Goal: Task Accomplishment & Management: Complete application form

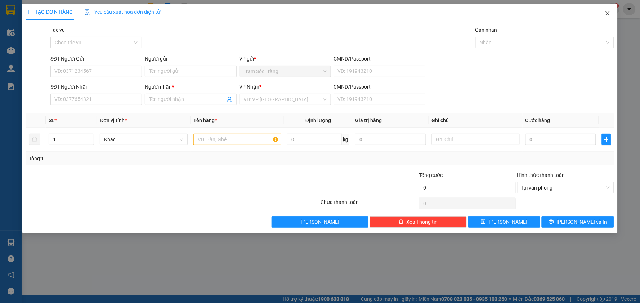
click at [606, 11] on icon "close" at bounding box center [608, 13] width 6 height 6
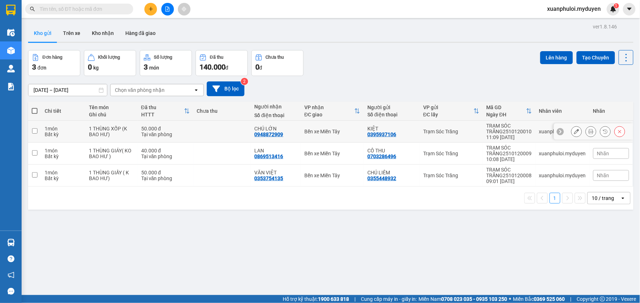
click at [34, 131] on input "checkbox" at bounding box center [34, 130] width 5 height 5
checkbox input "true"
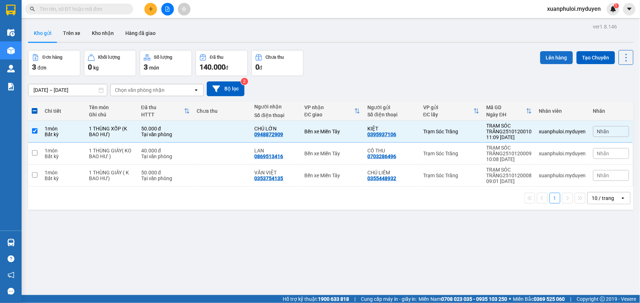
click at [555, 60] on button "Lên hàng" at bounding box center [556, 57] width 33 height 13
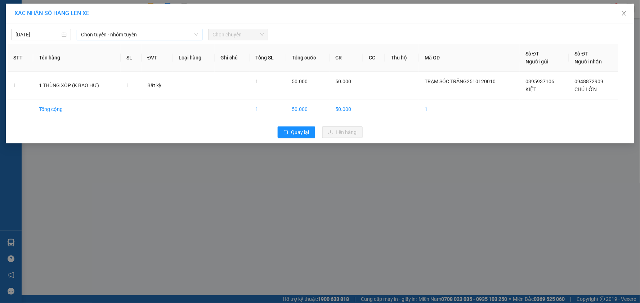
click at [144, 35] on span "Chọn tuyến - nhóm tuyến" at bounding box center [139, 34] width 117 height 11
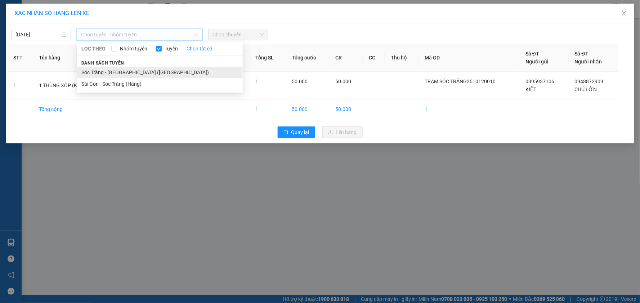
click at [124, 73] on li "Sóc Trăng - [GEOGRAPHIC_DATA] ([GEOGRAPHIC_DATA])" at bounding box center [160, 73] width 166 height 12
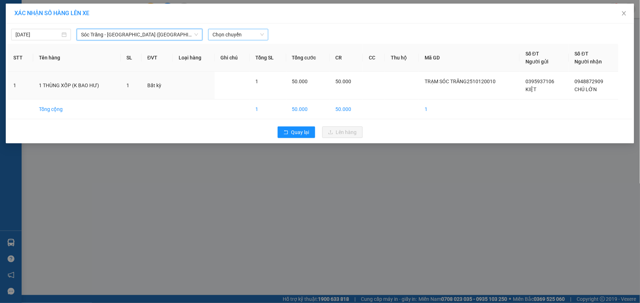
click at [229, 37] on span "Chọn chuyến" at bounding box center [237, 34] width 51 height 11
click at [245, 82] on div "11:00" at bounding box center [241, 84] width 56 height 8
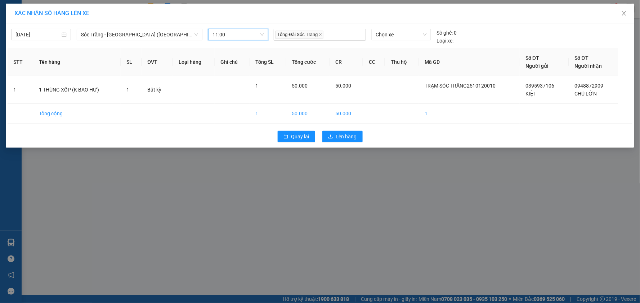
click at [401, 28] on div "12/10/2025 Sóc Trăng - Sài Gòn (Hàng) LỌC THEO Nhóm tuyến Tuyến Chọn tất cả Dan…" at bounding box center [320, 34] width 625 height 19
click at [403, 38] on span "Chọn xe" at bounding box center [401, 34] width 51 height 11
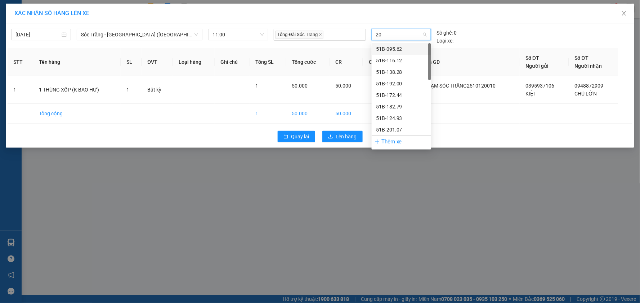
type input "201"
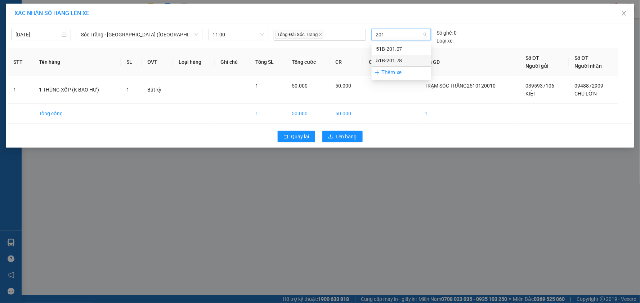
click at [405, 58] on div "51B-201.78" at bounding box center [401, 61] width 51 height 8
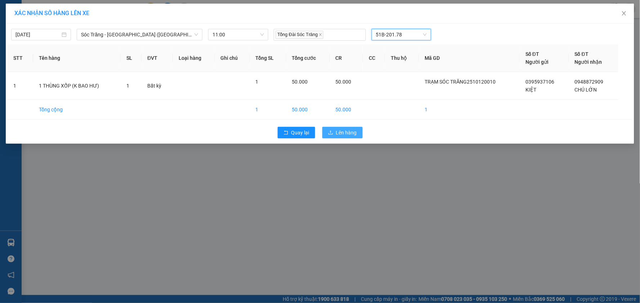
click at [353, 130] on span "Lên hàng" at bounding box center [346, 133] width 21 height 8
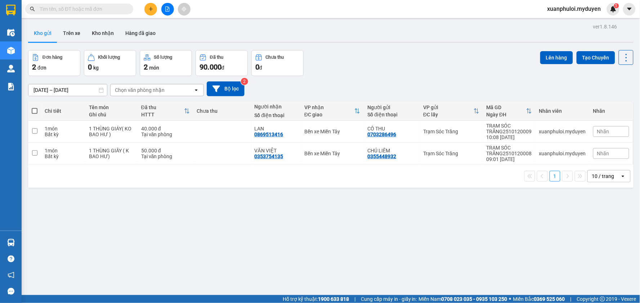
click at [33, 110] on span at bounding box center [35, 111] width 6 height 6
click at [35, 107] on input "checkbox" at bounding box center [35, 107] width 0 height 0
checkbox input "true"
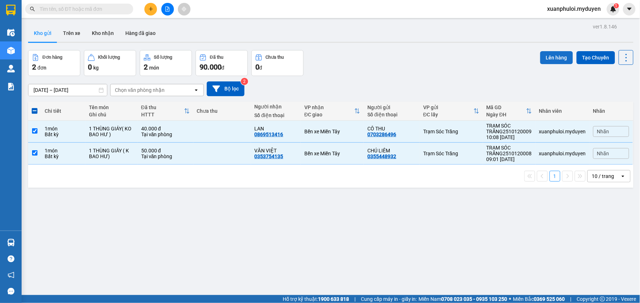
click at [546, 58] on button "Lên hàng" at bounding box center [556, 57] width 33 height 13
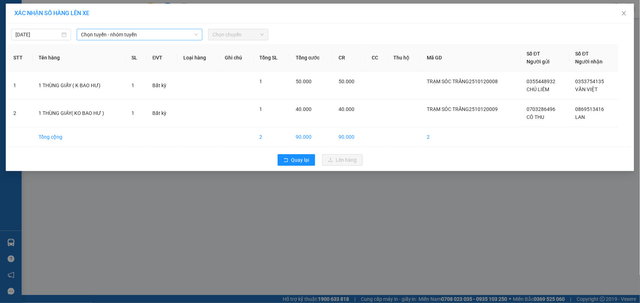
click at [175, 38] on span "Chọn tuyến - nhóm tuyến" at bounding box center [139, 34] width 117 height 11
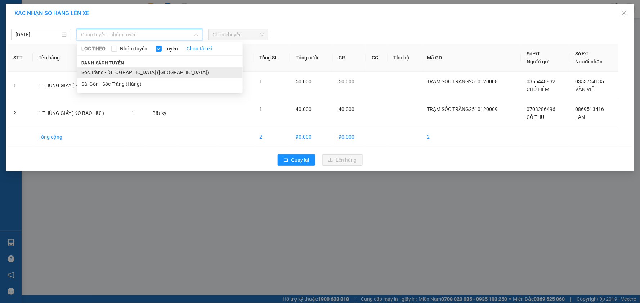
click at [131, 71] on li "Sóc Trăng - [GEOGRAPHIC_DATA] ([GEOGRAPHIC_DATA])" at bounding box center [160, 73] width 166 height 12
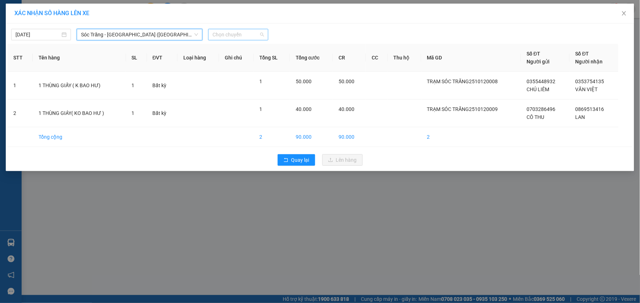
drag, startPoint x: 211, startPoint y: 37, endPoint x: 222, endPoint y: 34, distance: 11.1
click at [215, 35] on div "Chọn chuyến" at bounding box center [238, 35] width 60 height 12
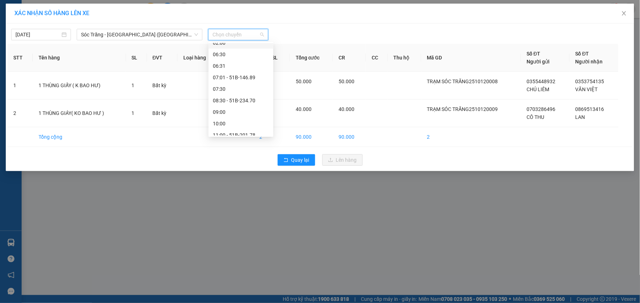
scroll to position [40, 0]
click at [243, 34] on span "Chọn chuyến" at bounding box center [237, 34] width 51 height 11
click at [233, 32] on span "Chọn chuyến" at bounding box center [237, 34] width 51 height 11
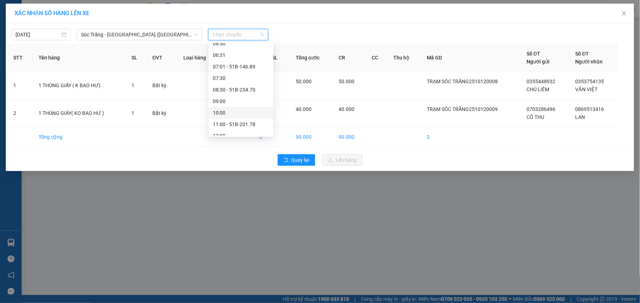
click at [230, 113] on div "10:00" at bounding box center [241, 113] width 56 height 8
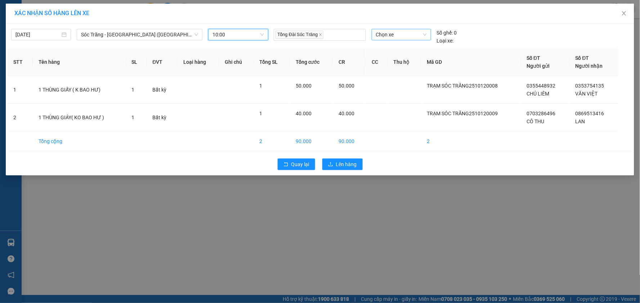
click at [391, 35] on span "Chọn xe" at bounding box center [401, 34] width 51 height 11
type input "116"
click at [395, 47] on div "51B-116.12" at bounding box center [401, 49] width 51 height 8
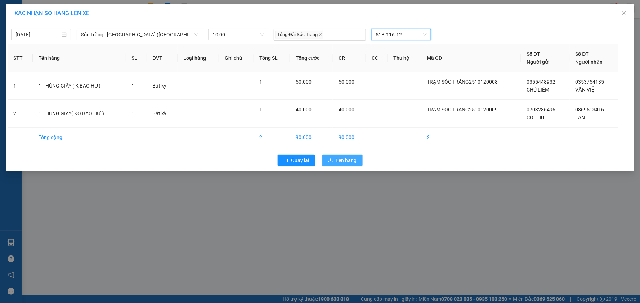
click at [349, 161] on span "Lên hàng" at bounding box center [346, 160] width 21 height 8
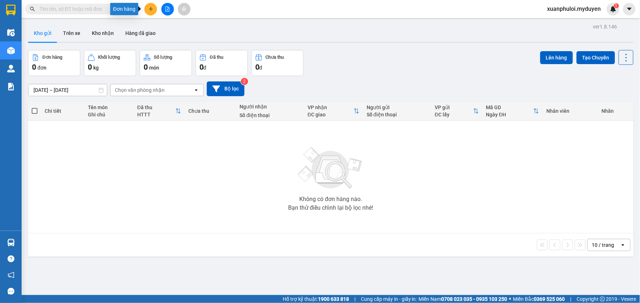
click at [151, 6] on icon "plus" at bounding box center [150, 8] width 5 height 5
click at [180, 24] on div "Tạo đơn hàng" at bounding box center [178, 27] width 31 height 8
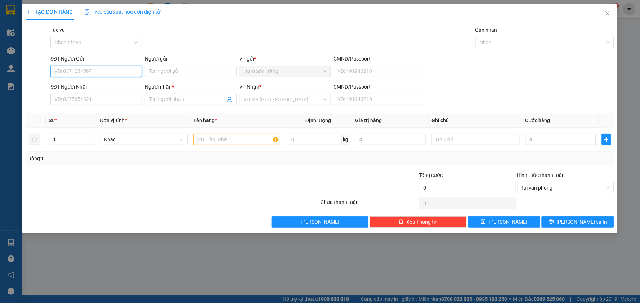
click at [107, 71] on input "SĐT Người Gửi" at bounding box center [95, 72] width 91 height 12
click at [100, 72] on input "SĐT Người Gửi" at bounding box center [95, 72] width 91 height 12
click at [76, 87] on div "0879567924 - KHOA" at bounding box center [96, 86] width 83 height 8
type input "0879567924"
type input "KHOA"
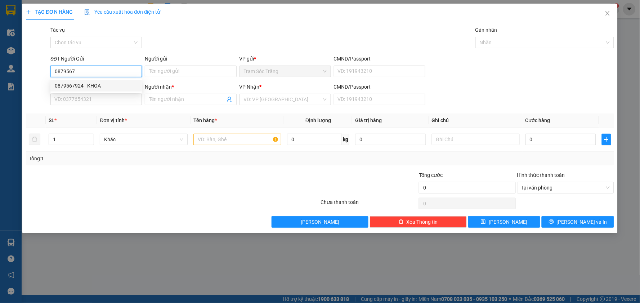
type input "0909546455"
type input "CHÚ CƯỜNG"
type input "40.000"
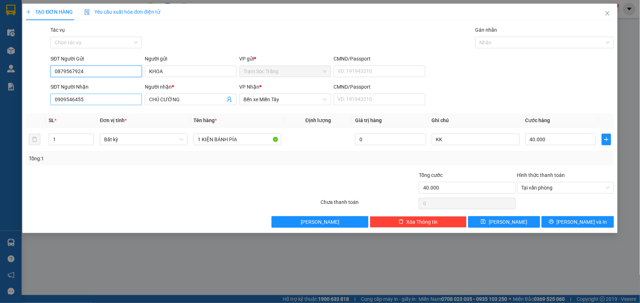
type input "0879567924"
click at [102, 100] on input "0909546455" at bounding box center [95, 100] width 91 height 12
click at [107, 111] on div "0909546455 - CHÚ CƯỜNG" at bounding box center [96, 114] width 83 height 8
click at [552, 143] on input "40.000" at bounding box center [560, 140] width 71 height 12
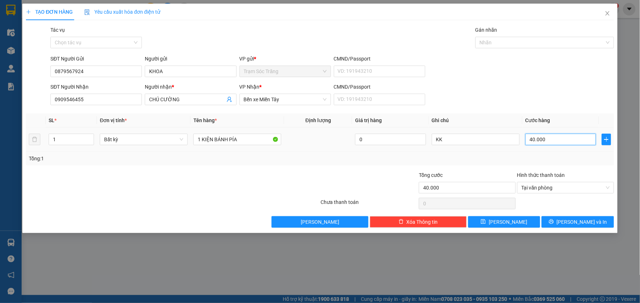
type input "5"
type input "50"
type input "500"
type input "5.000"
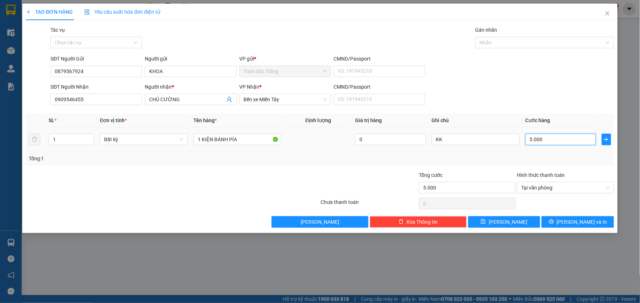
type input "50.000"
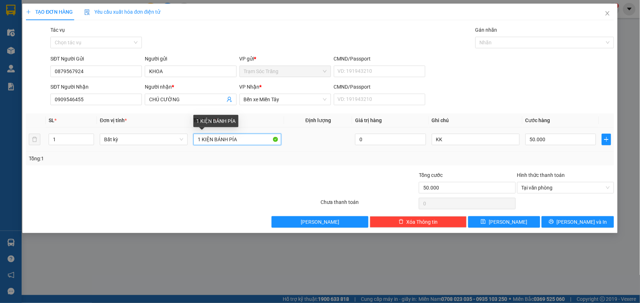
click at [254, 138] on input "1 KIỆN BÁNH PÍA" at bounding box center [237, 140] width 88 height 12
type input "1 THÙNG GIẤY (KO BAO ƯỚT)"
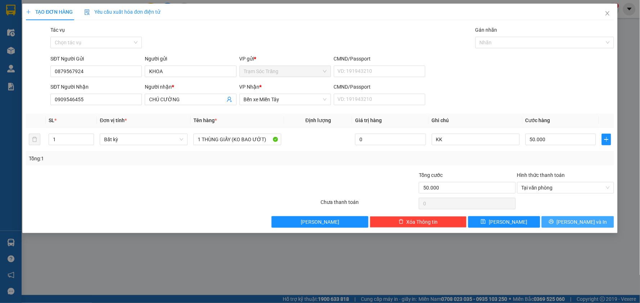
click at [575, 221] on span "[PERSON_NAME] và In" at bounding box center [582, 222] width 50 height 8
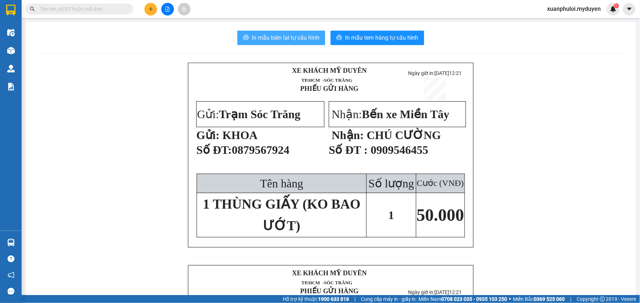
click at [269, 39] on span "In mẫu biên lai tự cấu hình" at bounding box center [286, 37] width 68 height 9
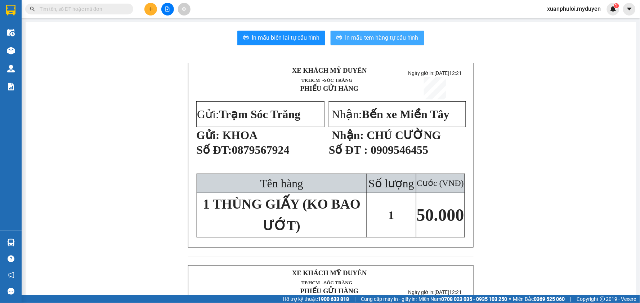
drag, startPoint x: 269, startPoint y: 39, endPoint x: 378, endPoint y: 36, distance: 109.5
click at [378, 36] on span "In mẫu tem hàng tự cấu hình" at bounding box center [381, 37] width 73 height 9
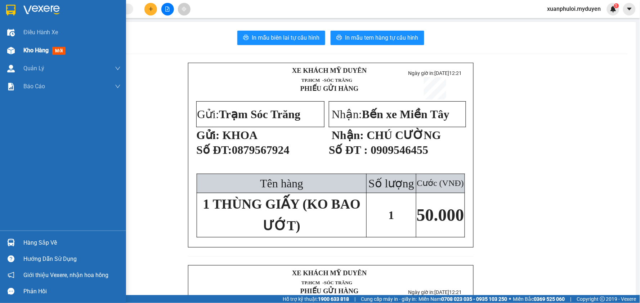
click at [19, 51] on div "Kho hàng mới" at bounding box center [63, 50] width 126 height 18
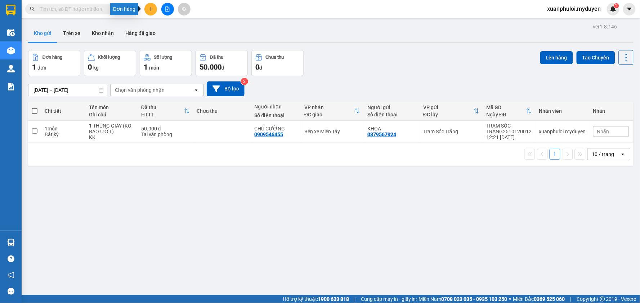
click at [150, 10] on icon "plus" at bounding box center [150, 8] width 5 height 5
click at [168, 26] on div "Tạo đơn hàng" at bounding box center [178, 27] width 31 height 8
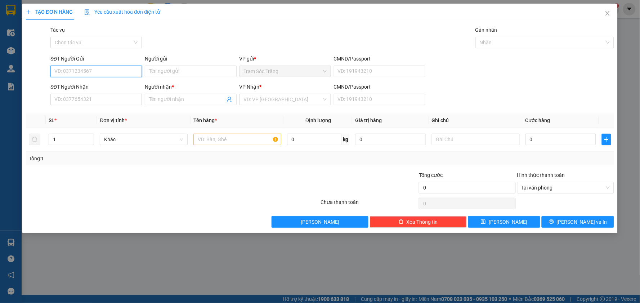
click at [85, 70] on input "SĐT Người Gửi" at bounding box center [95, 72] width 91 height 12
type input "0378325812"
click at [106, 87] on div "0378325812 - ANH TÀI" at bounding box center [96, 86] width 83 height 8
type input "ANH TÀI"
type input "0987602481"
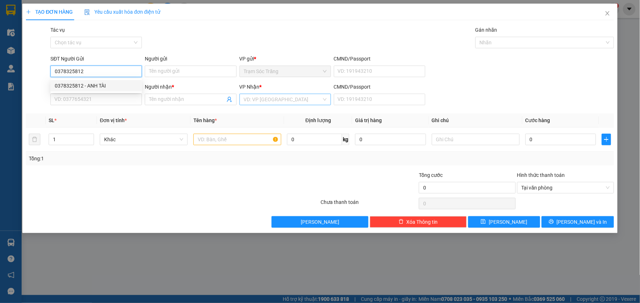
type input "ĐÀO"
type input "30.000"
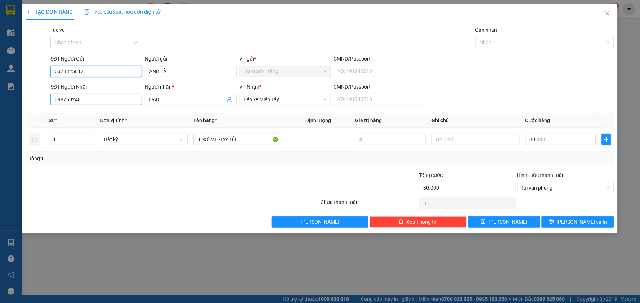
type input "0378325812"
click at [94, 103] on input "0987602481" at bounding box center [95, 100] width 91 height 12
type input "0974694617"
click at [167, 97] on input "ĐÀO" at bounding box center [187, 99] width 76 height 8
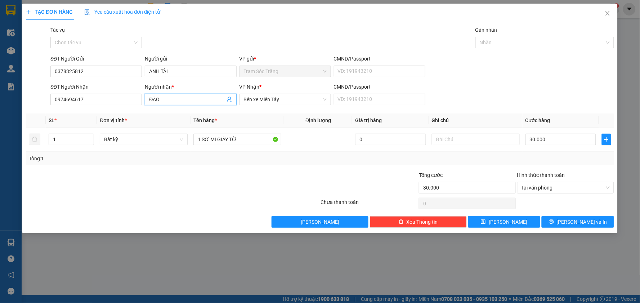
click at [167, 97] on input "ĐÀO" at bounding box center [187, 99] width 76 height 8
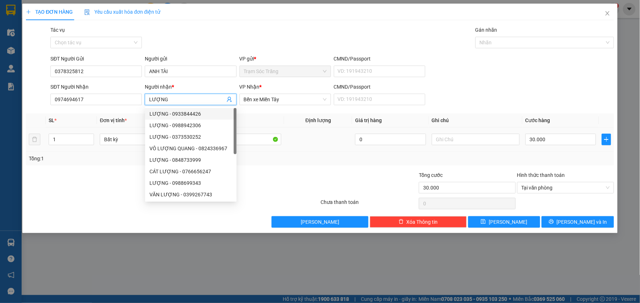
type input "LƯỢNG"
click at [319, 137] on td at bounding box center [318, 139] width 68 height 24
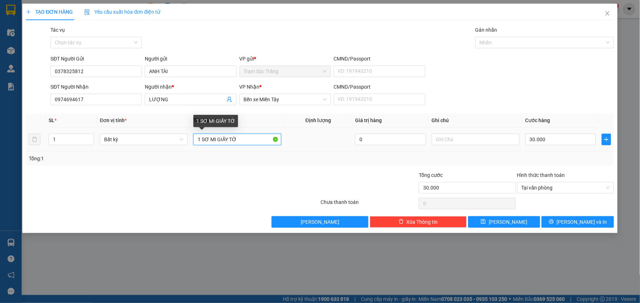
drag, startPoint x: 249, startPoint y: 141, endPoint x: 202, endPoint y: 143, distance: 46.9
click at [202, 143] on input "1 SƠ MI GIẤY TỜ" at bounding box center [237, 140] width 88 height 12
type input "1 KIỆN CAM (KO BAO ƯỚT)"
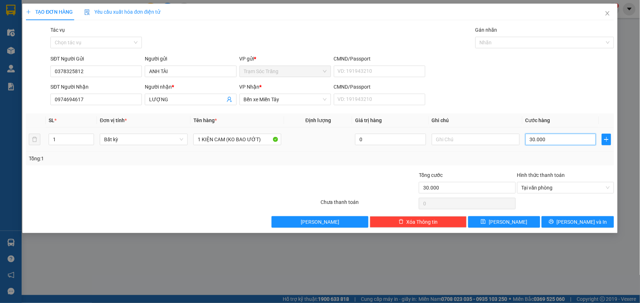
click at [550, 139] on input "30.000" at bounding box center [560, 140] width 71 height 12
click at [571, 228] on div "TẠO ĐƠN HÀNG Yêu cầu xuất hóa đơn điện tử Transit Pickup Surcharge Ids Transit …" at bounding box center [319, 118] width 595 height 229
click at [571, 221] on span "[PERSON_NAME] và In" at bounding box center [582, 222] width 50 height 8
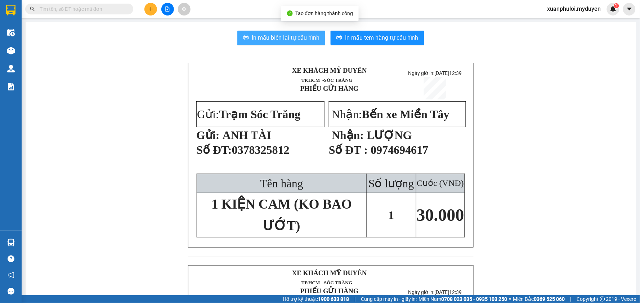
click at [283, 36] on span "In mẫu biên lai tự cấu hình" at bounding box center [286, 37] width 68 height 9
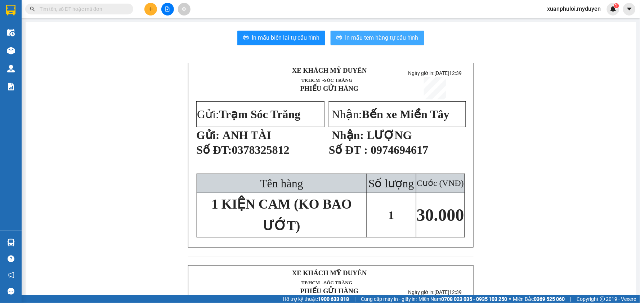
click at [403, 42] on button "In mẫu tem hàng tự cấu hình" at bounding box center [378, 38] width 94 height 14
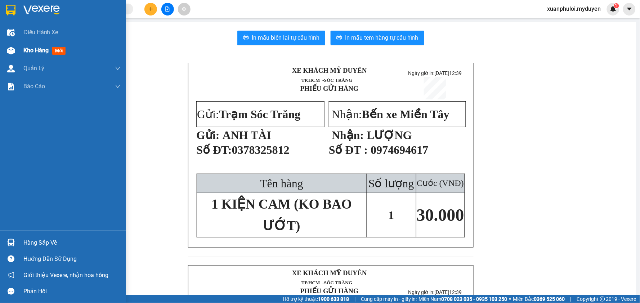
click at [27, 52] on span "Kho hàng" at bounding box center [35, 50] width 25 height 7
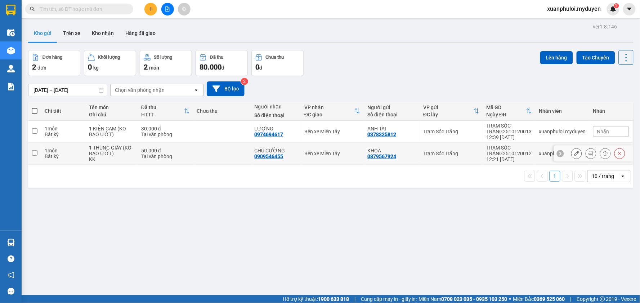
click at [33, 152] on input "checkbox" at bounding box center [34, 152] width 5 height 5
checkbox input "true"
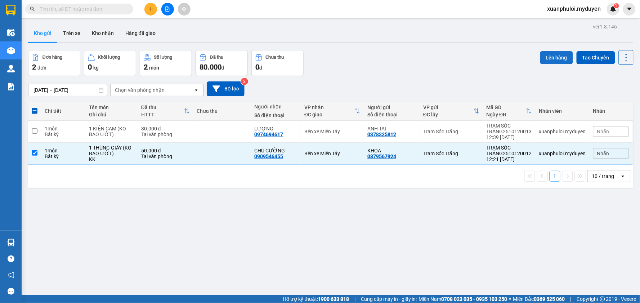
click at [550, 53] on button "Lên hàng" at bounding box center [556, 57] width 33 height 13
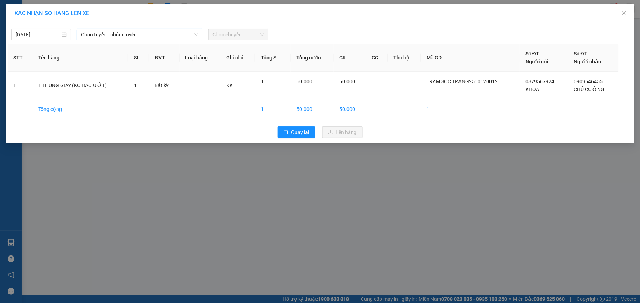
click at [119, 37] on span "Chọn tuyến - nhóm tuyến" at bounding box center [139, 34] width 117 height 11
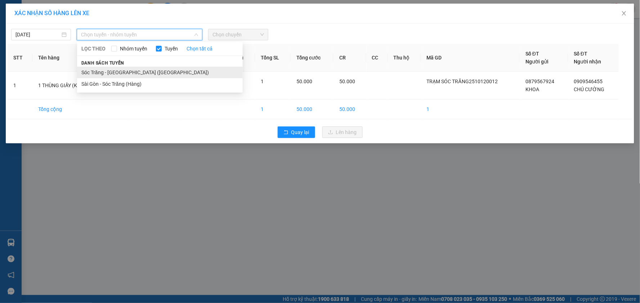
click at [124, 68] on li "Sóc Trăng - [GEOGRAPHIC_DATA] ([GEOGRAPHIC_DATA])" at bounding box center [160, 73] width 166 height 12
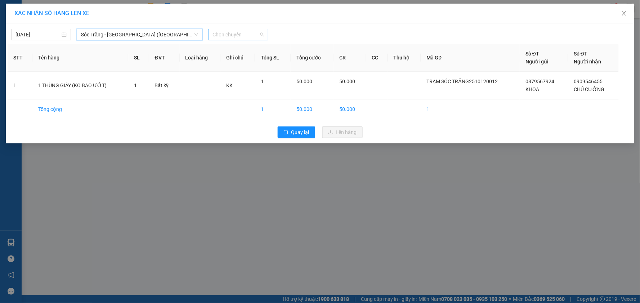
click at [223, 33] on span "Chọn chuyến" at bounding box center [237, 34] width 51 height 11
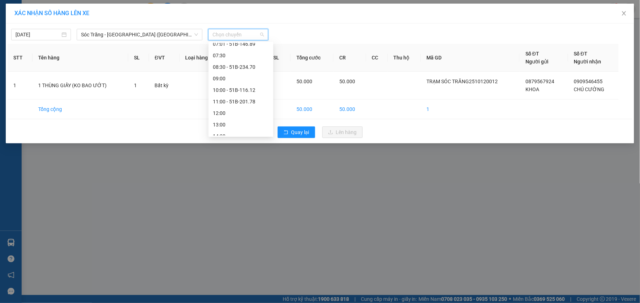
scroll to position [80, 0]
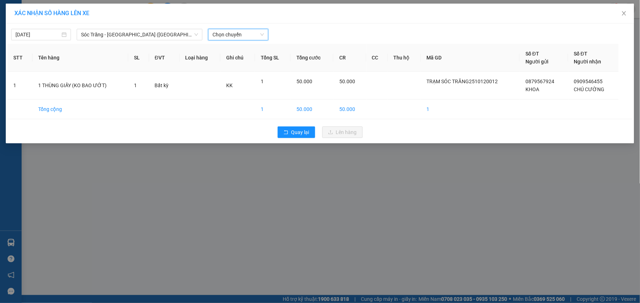
click at [240, 38] on span "Chọn chuyến" at bounding box center [237, 34] width 51 height 11
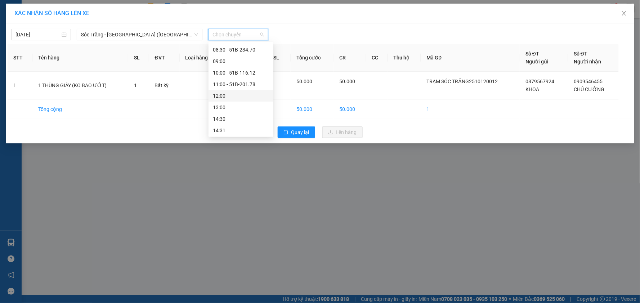
click at [228, 94] on div "12:00" at bounding box center [241, 96] width 56 height 8
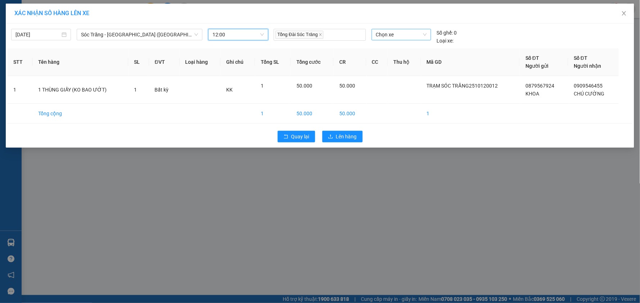
click at [397, 35] on span "Chọn xe" at bounding box center [401, 34] width 51 height 11
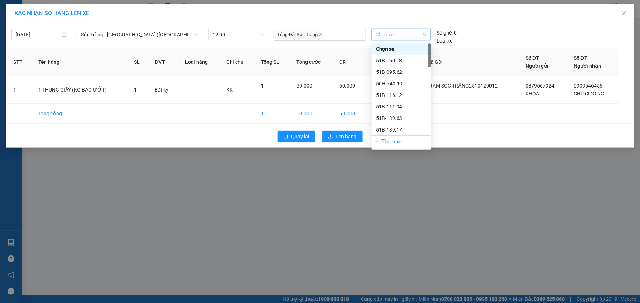
type input "0"
type input "207"
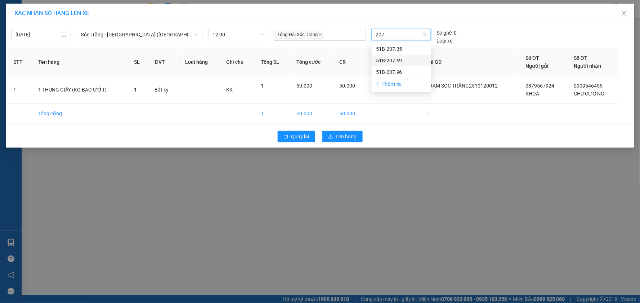
click at [401, 59] on div "51B-207.69" at bounding box center [401, 61] width 51 height 8
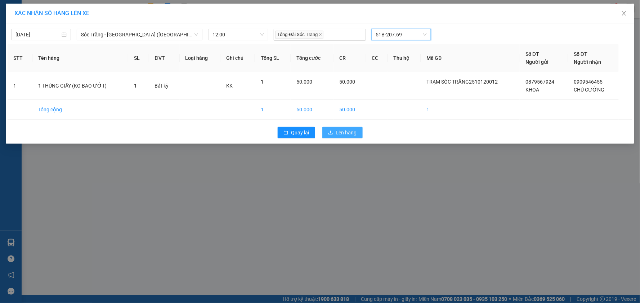
click at [337, 131] on span "Lên hàng" at bounding box center [346, 133] width 21 height 8
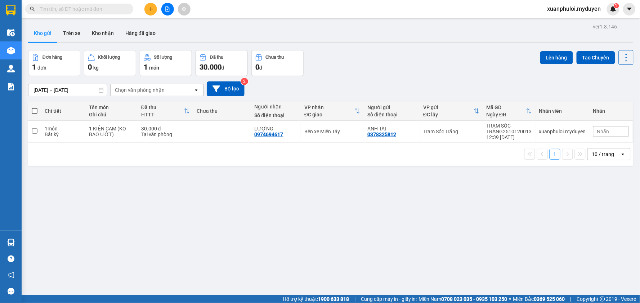
click at [149, 10] on icon "plus" at bounding box center [150, 8] width 5 height 5
click at [163, 28] on div "Tạo đơn hàng" at bounding box center [178, 27] width 31 height 8
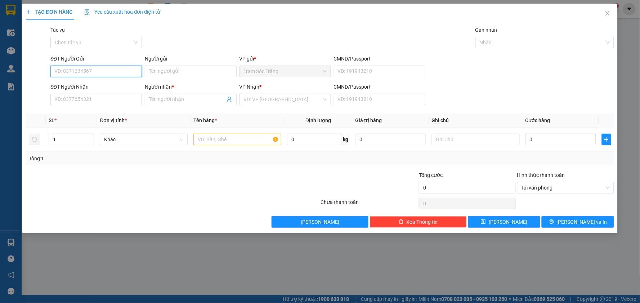
click at [91, 74] on input "SĐT Người Gửi" at bounding box center [95, 72] width 91 height 12
type input "0774005253"
click at [95, 89] on div "0774005253 - LẸ" at bounding box center [96, 86] width 83 height 8
type input "LẸ"
type input "0767836822"
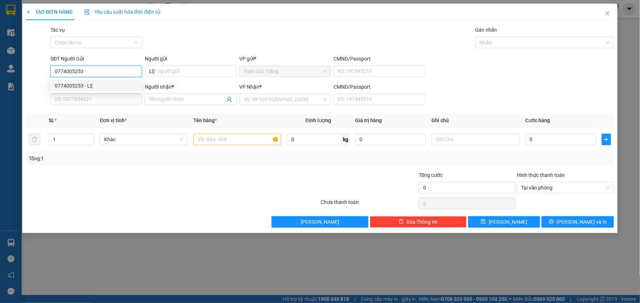
type input "ĐOAN"
type input "80.000"
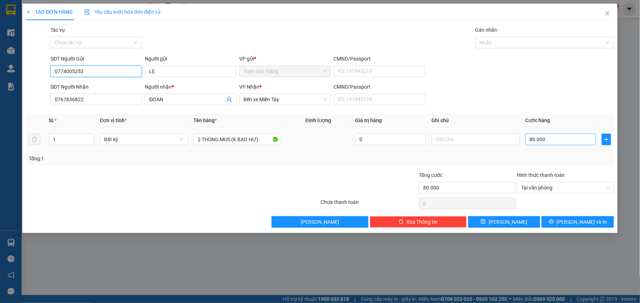
type input "0774005253"
click at [551, 145] on input "80.000" at bounding box center [560, 140] width 71 height 12
type input "1"
type input "12"
type input "120"
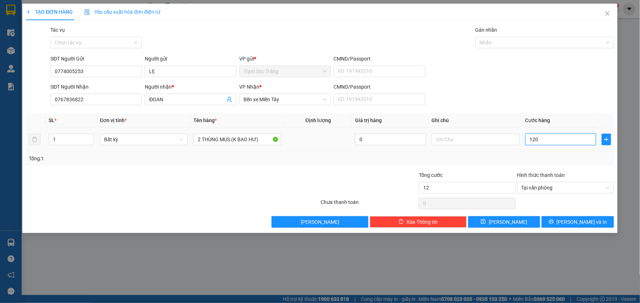
type input "120"
type input "1.200"
type input "12.000"
type input "120.000"
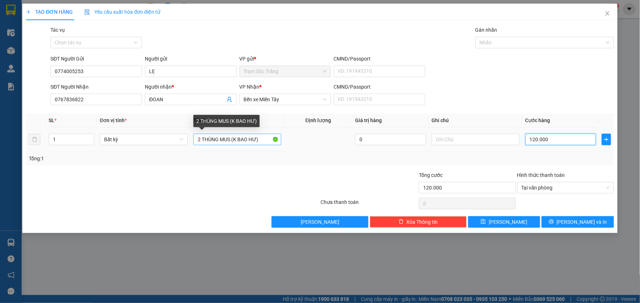
type input "120.000"
click at [199, 139] on input "2 THÙNG MUS (K BAO HƯ)" at bounding box center [237, 140] width 88 height 12
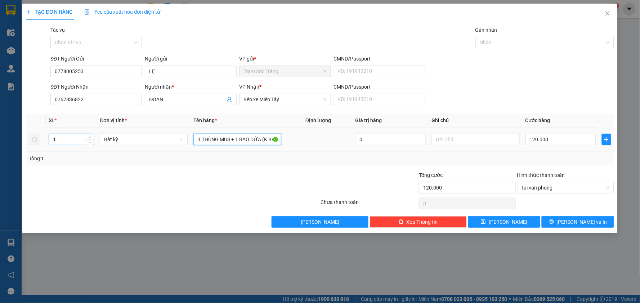
type input "1 THÙNG MUS + 1 BAO DỪA (K BAO HƯ)"
drag, startPoint x: 57, startPoint y: 135, endPoint x: 42, endPoint y: 139, distance: 15.6
click at [42, 139] on tr "1 Bất kỳ 1 THÙNG MUS + 1 BAO DỪA (K BAO HƯ) 0 120.000" at bounding box center [320, 139] width 588 height 24
type input "2"
click at [576, 221] on span "[PERSON_NAME] và In" at bounding box center [582, 222] width 50 height 8
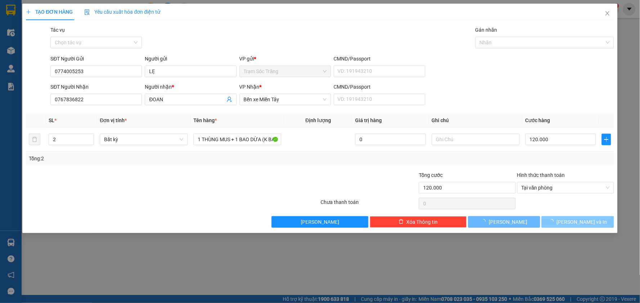
type input "0"
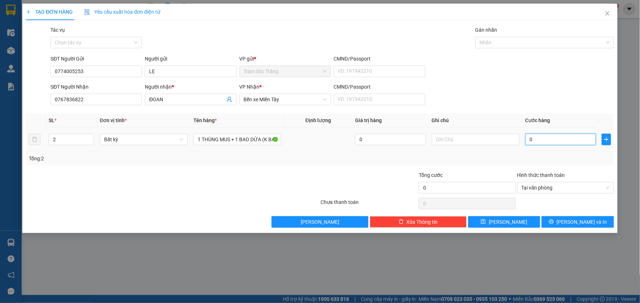
click at [553, 138] on input "0" at bounding box center [560, 140] width 71 height 12
type input "1"
type input "12"
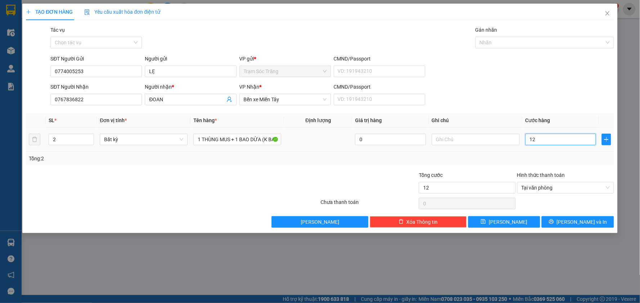
type input "120"
type input "1.200"
type input "12.000"
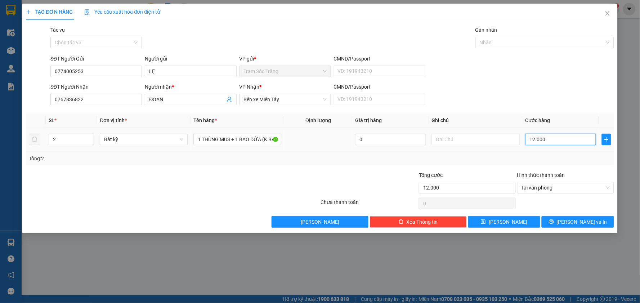
type input "120.000"
click at [581, 225] on span "[PERSON_NAME] và In" at bounding box center [582, 222] width 50 height 8
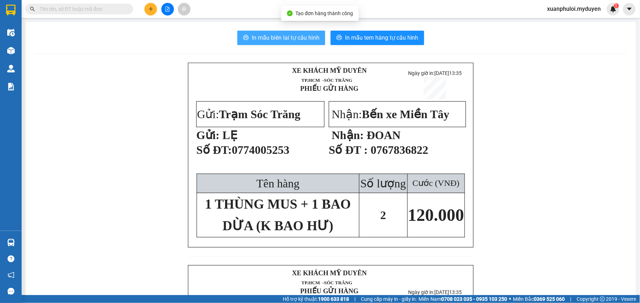
click at [284, 37] on span "In mẫu biên lai tự cấu hình" at bounding box center [286, 37] width 68 height 9
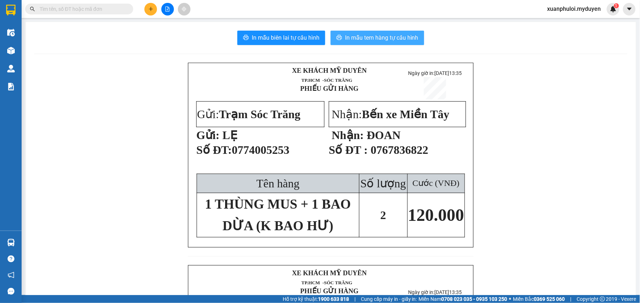
click at [384, 36] on span "In mẫu tem hàng tự cấu hình" at bounding box center [381, 37] width 73 height 9
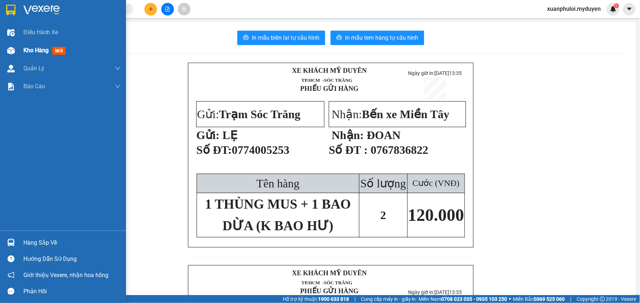
click at [19, 52] on div "Kho hàng mới" at bounding box center [63, 50] width 126 height 18
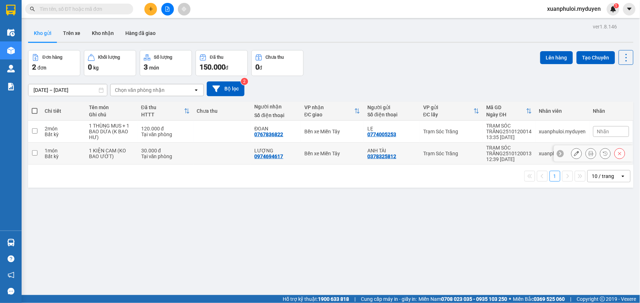
click at [35, 153] on input "checkbox" at bounding box center [34, 152] width 5 height 5
checkbox input "true"
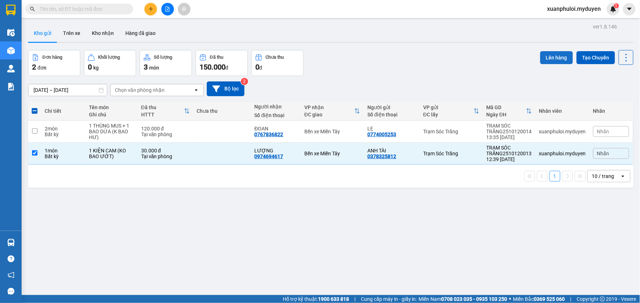
click at [547, 60] on button "Lên hàng" at bounding box center [556, 57] width 33 height 13
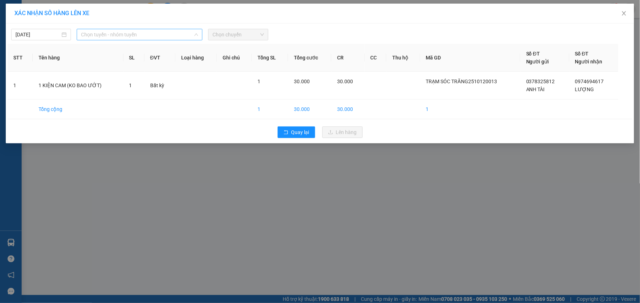
click at [152, 37] on span "Chọn tuyến - nhóm tuyến" at bounding box center [139, 34] width 117 height 11
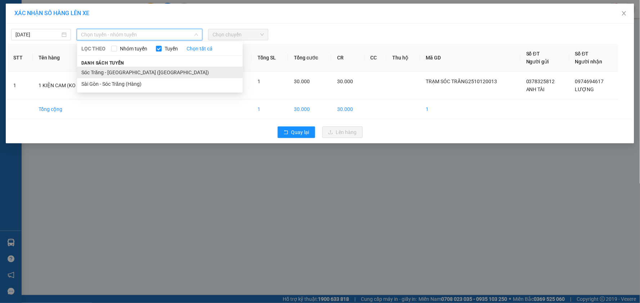
click at [131, 67] on li "Sóc Trăng - [GEOGRAPHIC_DATA] ([GEOGRAPHIC_DATA])" at bounding box center [160, 73] width 166 height 12
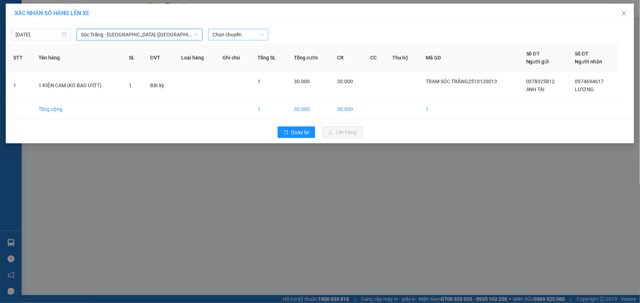
click at [230, 37] on span "Chọn chuyến" at bounding box center [237, 34] width 51 height 11
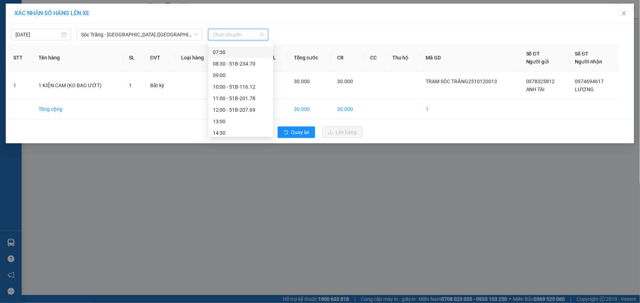
scroll to position [80, 0]
click at [245, 107] on div "13:00" at bounding box center [241, 107] width 56 height 8
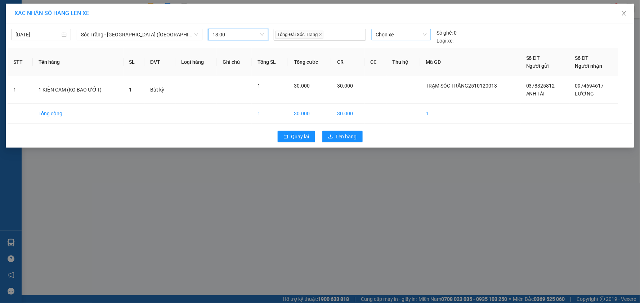
click at [393, 35] on span "Chọn xe" at bounding box center [401, 34] width 51 height 11
type input "666."
click at [397, 47] on div "50H-666.01" at bounding box center [401, 49] width 51 height 8
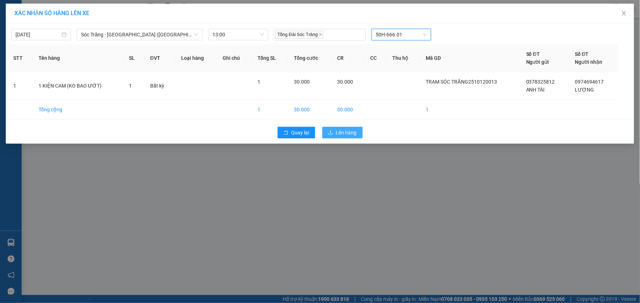
click at [341, 138] on button "Lên hàng" at bounding box center [342, 133] width 40 height 12
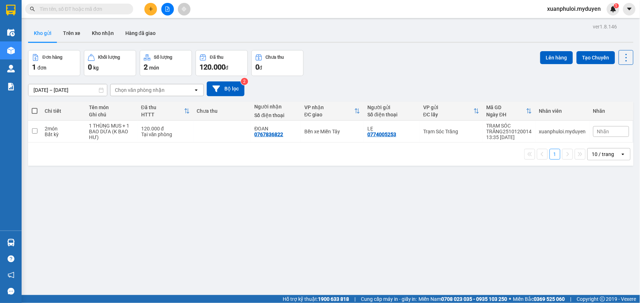
click at [150, 9] on icon "plus" at bounding box center [151, 9] width 4 height 0
click at [169, 27] on div "Tạo đơn hàng" at bounding box center [178, 27] width 31 height 8
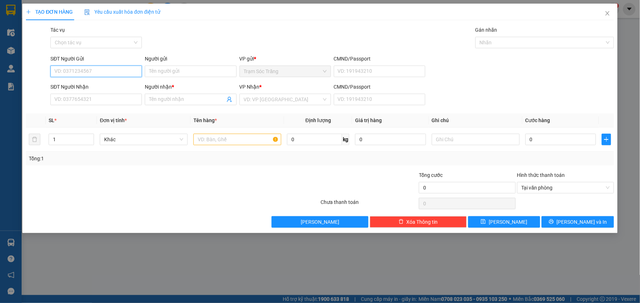
click at [105, 73] on input "SĐT Người Gửi" at bounding box center [95, 72] width 91 height 12
click at [96, 87] on div "0706995701 - HUỆ" at bounding box center [96, 86] width 83 height 8
type input "0706995701"
type input "HUỆ"
type input "0984348617"
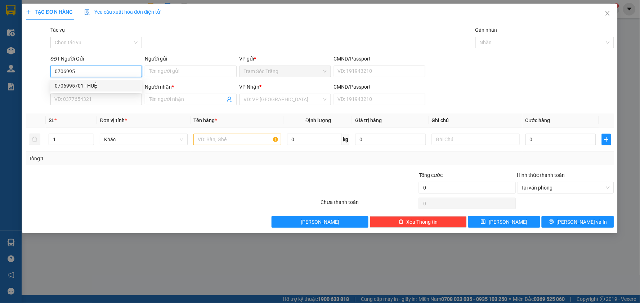
type input "MAI"
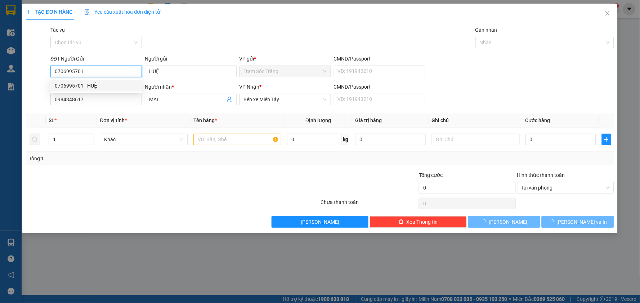
type input "50.000"
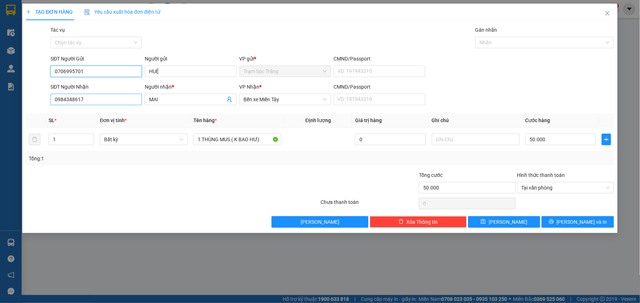
type input "0706995701"
click at [106, 100] on input "0984348617" at bounding box center [95, 100] width 91 height 12
click at [108, 111] on div "0946120282 - QUYÊN" at bounding box center [96, 114] width 83 height 8
type input "0946120282"
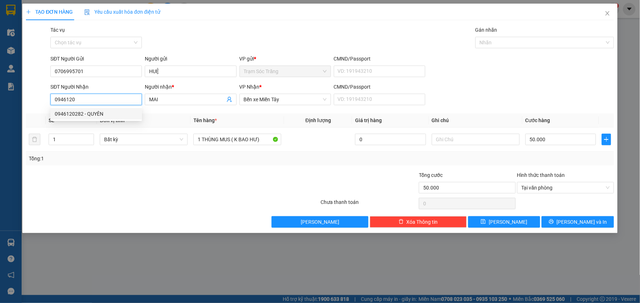
type input "QUYÊN"
type input "0946120282"
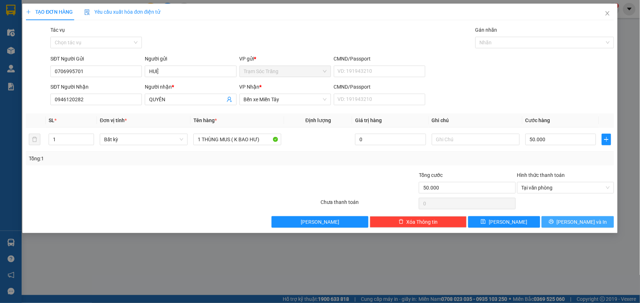
click at [582, 223] on span "[PERSON_NAME] và In" at bounding box center [582, 222] width 50 height 8
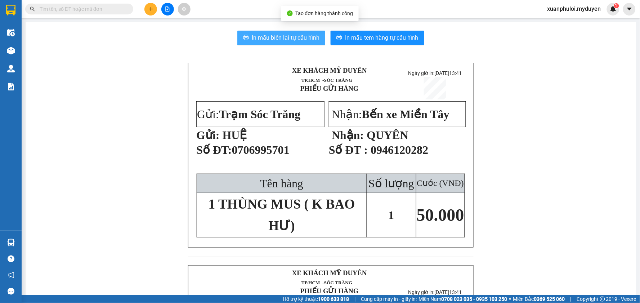
click at [273, 39] on span "In mẫu biên lai tự cấu hình" at bounding box center [286, 37] width 68 height 9
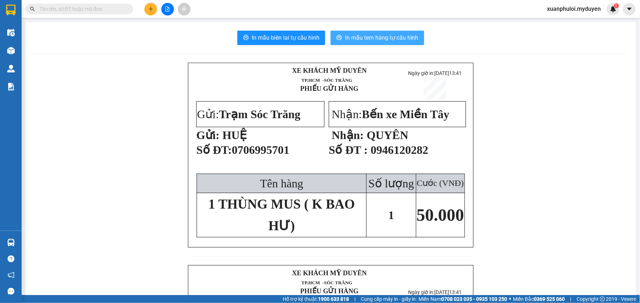
click at [370, 41] on span "In mẫu tem hàng tự cấu hình" at bounding box center [381, 37] width 73 height 9
click at [116, 208] on div "XE KHÁCH MỸ DUYÊN TP.HCM -SÓC TRĂNG PHIẾU GỬI HÀNG Ngày giờ in: 12-10-2025 1…" at bounding box center [330, 288] width 593 height 450
click at [85, 146] on div "XE KHÁCH MỸ DUYÊN TP.HCM -SÓC TRĂNG PHIẾU GỬI HÀNG Ngày giờ in: 12-10-2025 1…" at bounding box center [330, 288] width 593 height 450
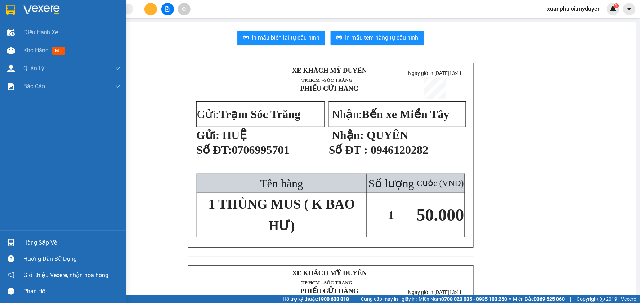
click at [5, 135] on div "Điều hành xe Kho hàng mới Quản Lý Quản lý chuyến Quản lý khách hàng mới Báo cáo…" at bounding box center [63, 126] width 126 height 207
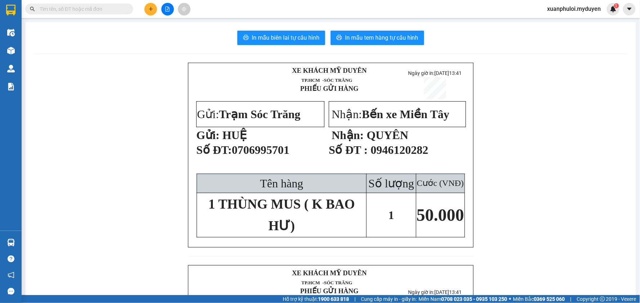
click at [111, 120] on div "XE KHÁCH MỸ DUYÊN TP.HCM -SÓC TRĂNG PHIẾU GỬI HÀNG Ngày giờ in: 12-10-2025 1…" at bounding box center [330, 288] width 593 height 450
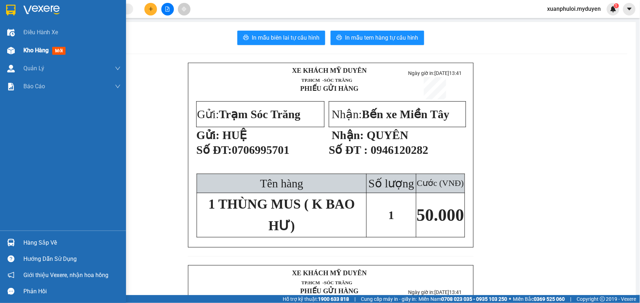
click at [23, 51] on span "Kho hàng" at bounding box center [35, 50] width 25 height 7
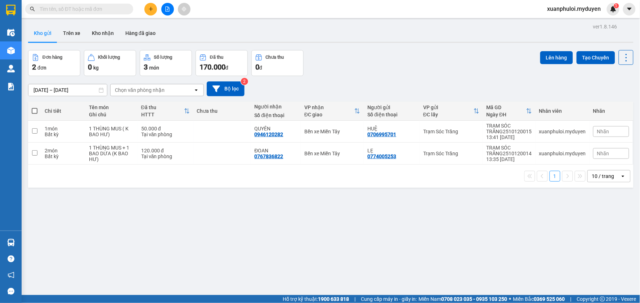
click at [31, 109] on th at bounding box center [34, 111] width 13 height 19
click at [35, 111] on span at bounding box center [35, 111] width 6 height 6
click at [35, 107] on input "checkbox" at bounding box center [35, 107] width 0 height 0
checkbox input "true"
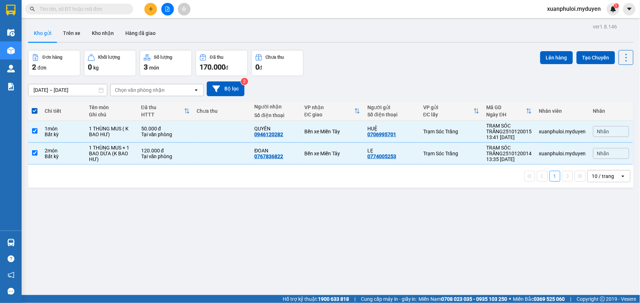
click at [567, 58] on div "Lên hàng Tạo Chuyến" at bounding box center [586, 57] width 93 height 15
click at [560, 59] on button "Lên hàng" at bounding box center [556, 57] width 33 height 13
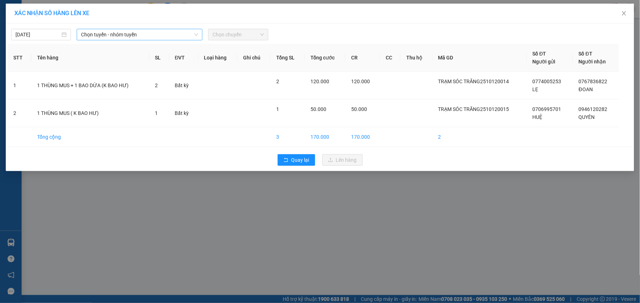
click at [142, 35] on span "Chọn tuyến - nhóm tuyến" at bounding box center [139, 34] width 117 height 11
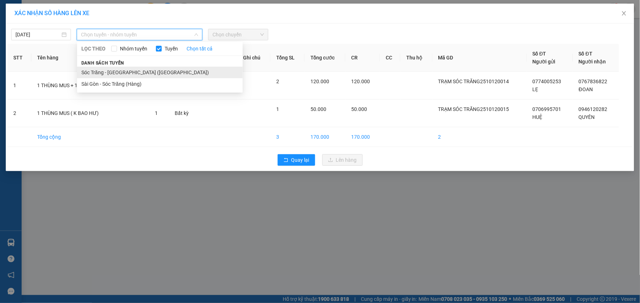
click at [118, 68] on li "Sóc Trăng - [GEOGRAPHIC_DATA] ([GEOGRAPHIC_DATA])" at bounding box center [160, 73] width 166 height 12
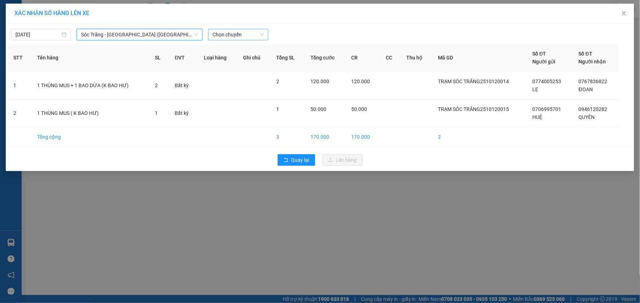
click at [249, 32] on span "Chọn chuyến" at bounding box center [237, 34] width 51 height 11
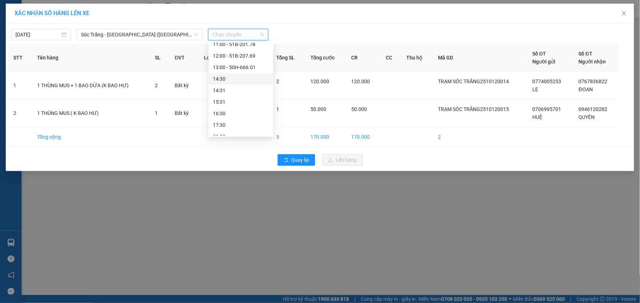
click at [238, 80] on div "14:30" at bounding box center [241, 79] width 56 height 8
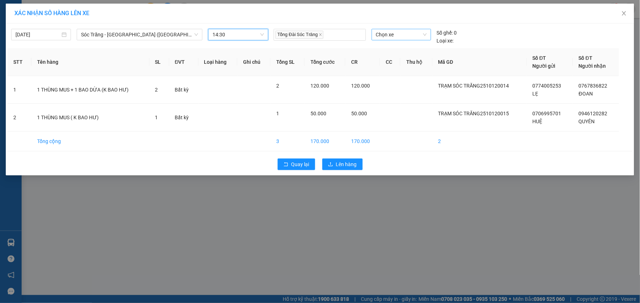
click at [404, 34] on span "Chọn xe" at bounding box center [401, 34] width 51 height 11
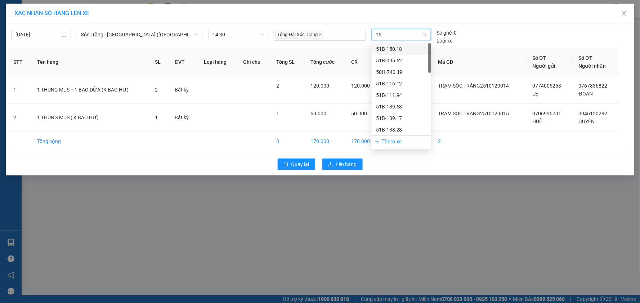
type input "157"
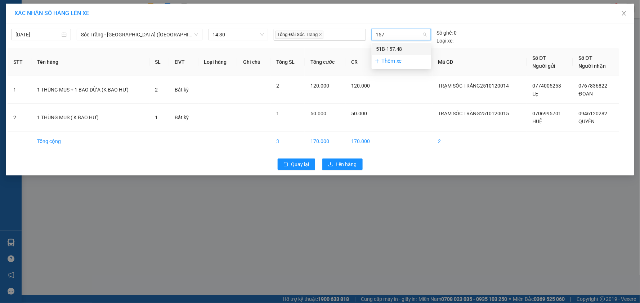
click at [415, 46] on div "51B-157.48" at bounding box center [401, 49] width 51 height 8
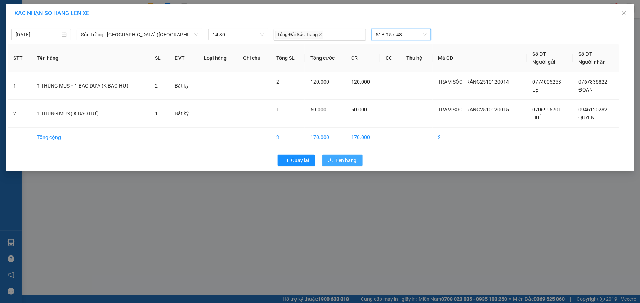
click at [346, 159] on span "Lên hàng" at bounding box center [346, 160] width 21 height 8
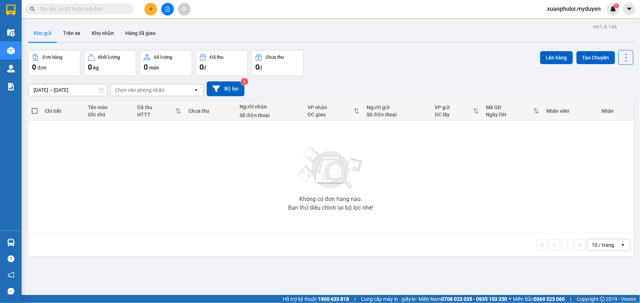
click at [146, 8] on button at bounding box center [150, 9] width 13 height 13
click at [158, 26] on div "Tạo đơn hàng" at bounding box center [176, 27] width 54 height 14
click at [149, 5] on button at bounding box center [150, 9] width 13 height 13
click at [157, 26] on div at bounding box center [153, 27] width 9 height 8
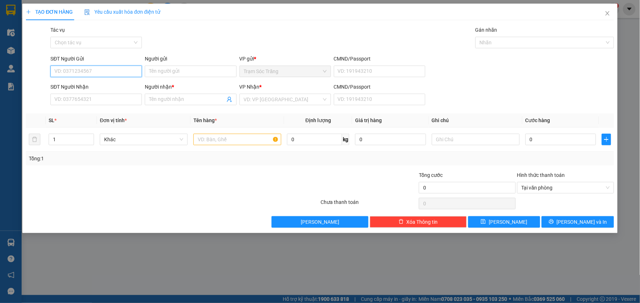
click at [93, 72] on input "SĐT Người Gửi" at bounding box center [95, 72] width 91 height 12
type input "9"
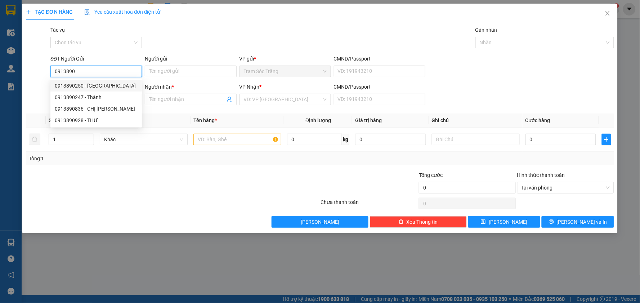
click at [103, 81] on div "0913890250 - [GEOGRAPHIC_DATA]" at bounding box center [95, 86] width 91 height 12
type input "0913890250"
type input "THÁI DƯƠNG"
type input "0907111348"
type input "TÀI"
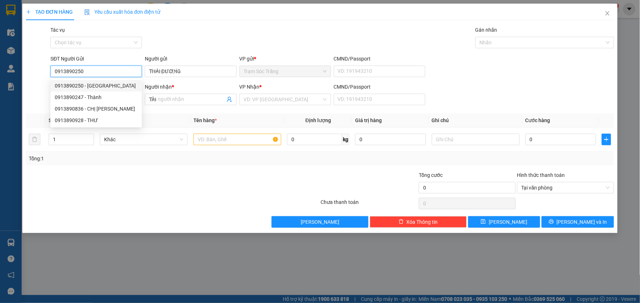
type input "40.000"
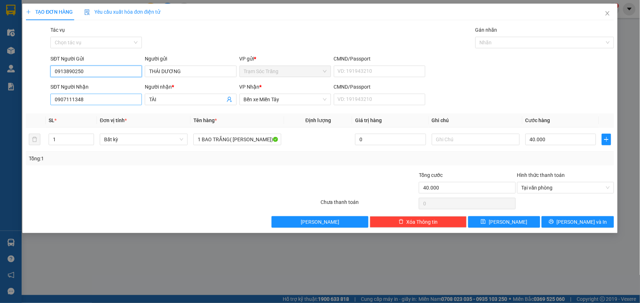
type input "0913890250"
click at [98, 100] on input "0907111348" at bounding box center [95, 100] width 91 height 12
click at [98, 114] on div "0907111348 - TÀI" at bounding box center [96, 114] width 83 height 8
click at [570, 146] on div "40.000" at bounding box center [560, 139] width 71 height 14
click at [570, 143] on input "40.000" at bounding box center [560, 140] width 71 height 12
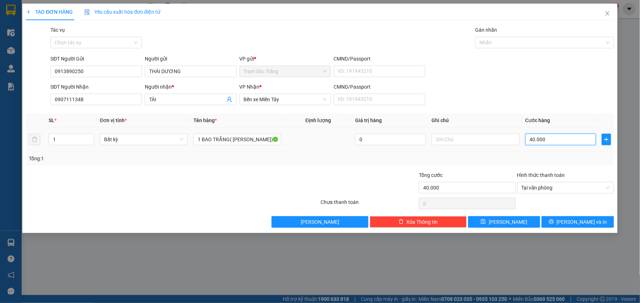
type input "3"
type input "30"
type input "300"
type input "3.000"
type input "30.000"
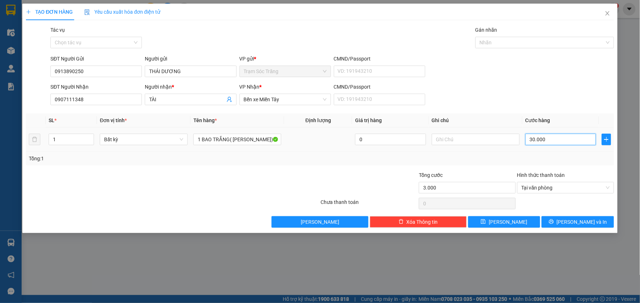
type input "30.000"
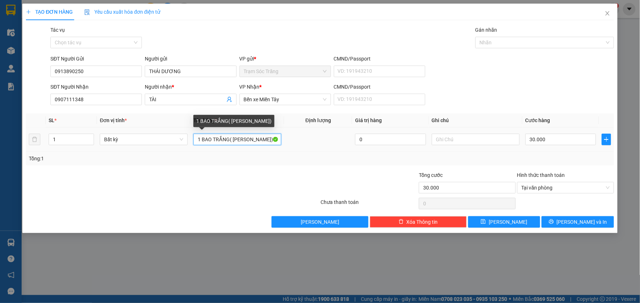
click at [216, 140] on input "1 BAO TRẮNG( [PERSON_NAME])" at bounding box center [237, 140] width 88 height 12
click at [212, 138] on input "1 BAO TRẮNG( [PERSON_NAME])" at bounding box center [237, 140] width 88 height 12
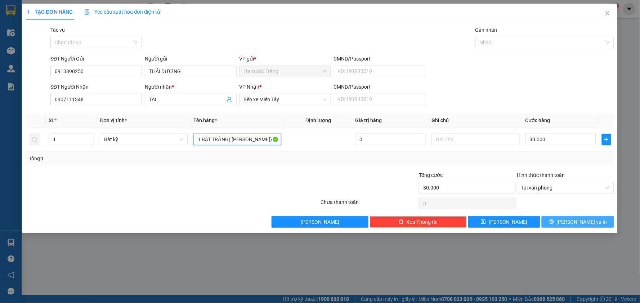
type input "1 BẠT TRẮNG( [PERSON_NAME])"
click at [554, 220] on icon "printer" at bounding box center [551, 221] width 5 height 5
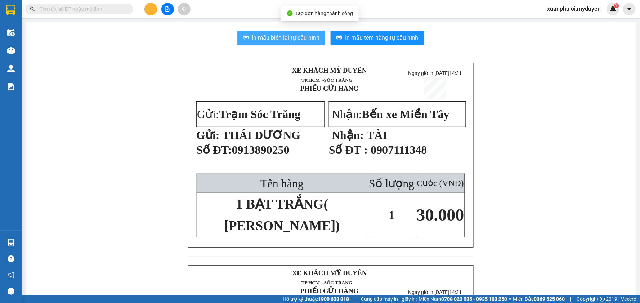
click at [281, 32] on button "In mẫu biên lai tự cấu hình" at bounding box center [281, 38] width 88 height 14
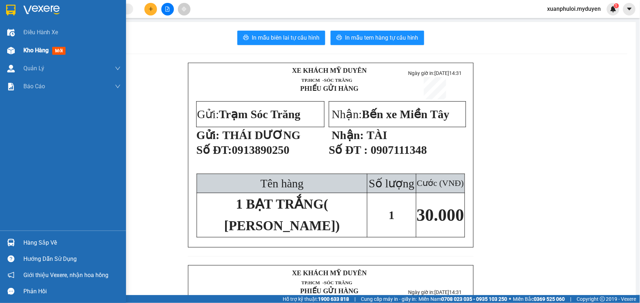
click at [30, 48] on span "Kho hàng" at bounding box center [35, 50] width 25 height 7
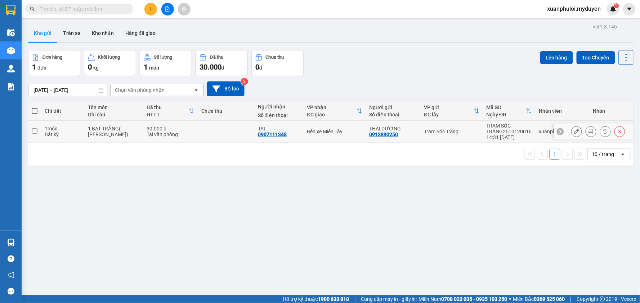
click at [574, 132] on icon at bounding box center [576, 131] width 5 height 5
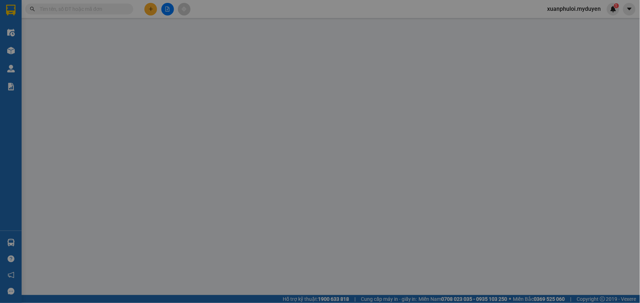
type input "0913890250"
type input "0907111348"
type input "30.000"
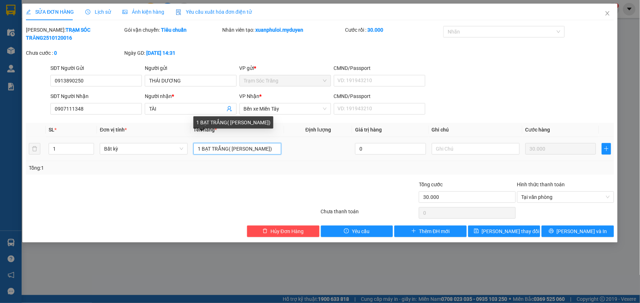
click at [213, 143] on input "1 BẠT TRẮNG( [PERSON_NAME])" at bounding box center [237, 149] width 88 height 12
type input "1 BẠT XÁM( KO BAO HƯ)"
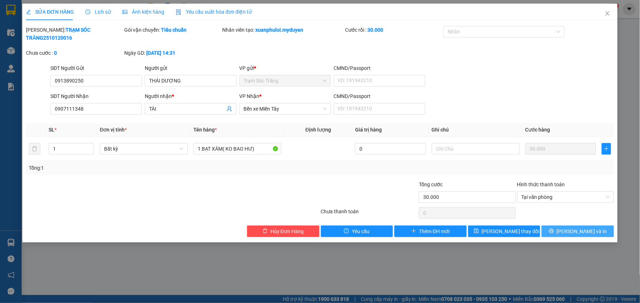
click at [554, 228] on icon "printer" at bounding box center [551, 230] width 5 height 5
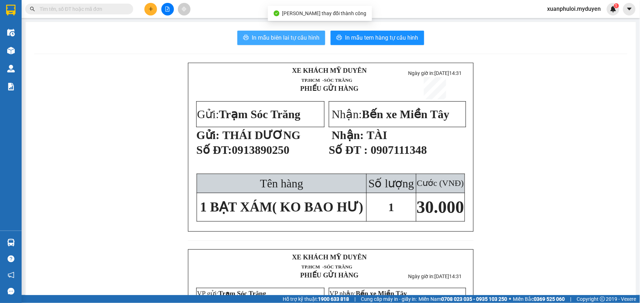
click at [280, 41] on span "In mẫu biên lai tự cấu hình" at bounding box center [286, 37] width 68 height 9
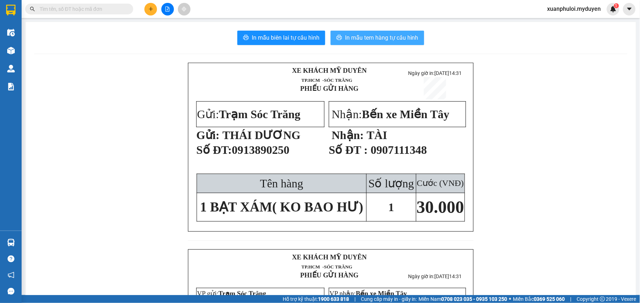
click at [363, 38] on span "In mẫu tem hàng tự cấu hình" at bounding box center [381, 37] width 73 height 9
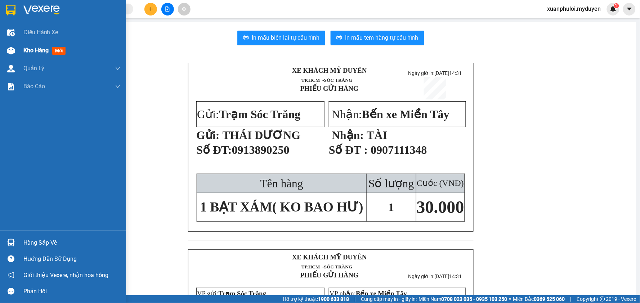
click at [23, 48] on span "Kho hàng" at bounding box center [35, 50] width 25 height 7
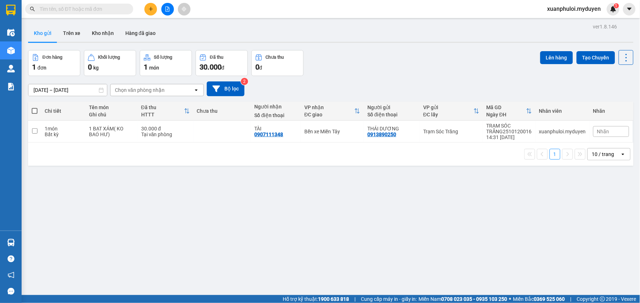
click at [35, 111] on span at bounding box center [35, 111] width 6 height 6
click at [35, 107] on input "checkbox" at bounding box center [35, 107] width 0 height 0
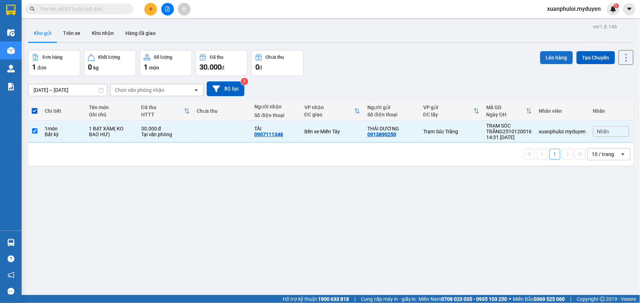
click at [541, 56] on button "Lên hàng" at bounding box center [556, 57] width 33 height 13
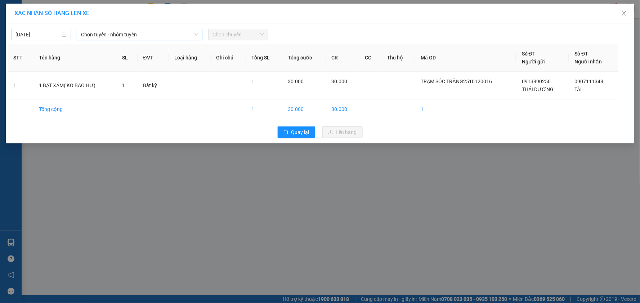
click at [143, 36] on span "Chọn tuyến - nhóm tuyến" at bounding box center [139, 34] width 117 height 11
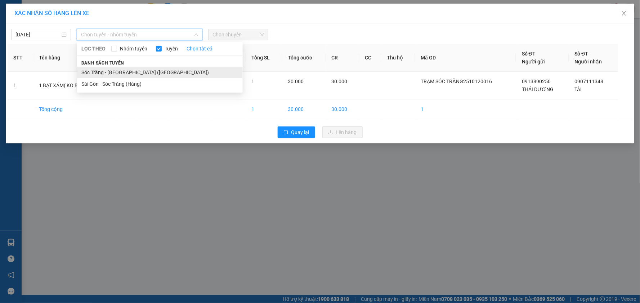
click at [126, 74] on li "Sóc Trăng - [GEOGRAPHIC_DATA] ([GEOGRAPHIC_DATA])" at bounding box center [160, 73] width 166 height 12
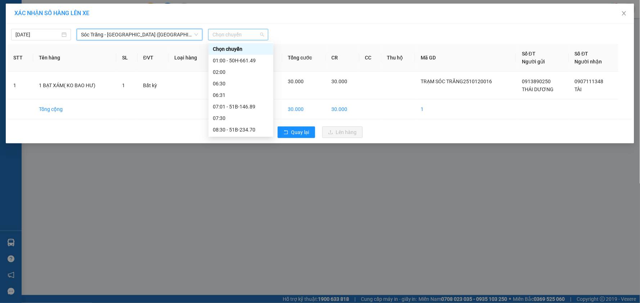
click at [243, 37] on span "Chọn chuyến" at bounding box center [237, 34] width 51 height 11
click at [242, 195] on div "14:30 - 51B-157.48" at bounding box center [241, 199] width 56 height 8
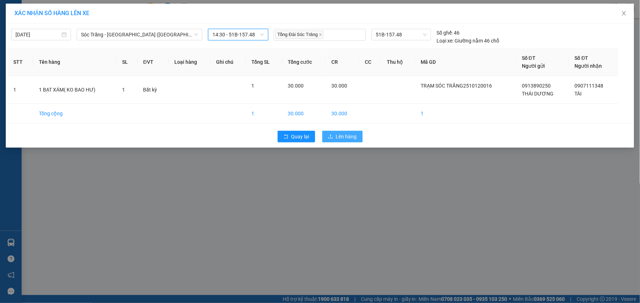
click at [337, 138] on span "Lên hàng" at bounding box center [346, 137] width 21 height 8
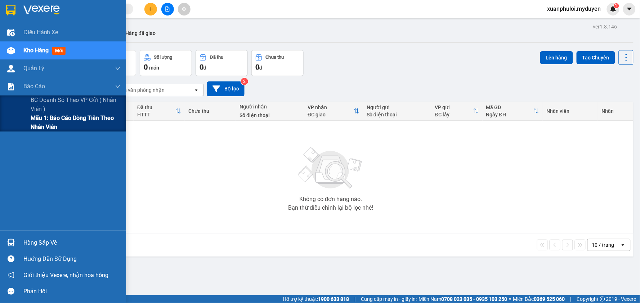
click at [34, 128] on span "Mẫu 1: Báo cáo dòng tiền theo nhân viên" at bounding box center [76, 122] width 90 height 18
